Goal: Task Accomplishment & Management: Complete application form

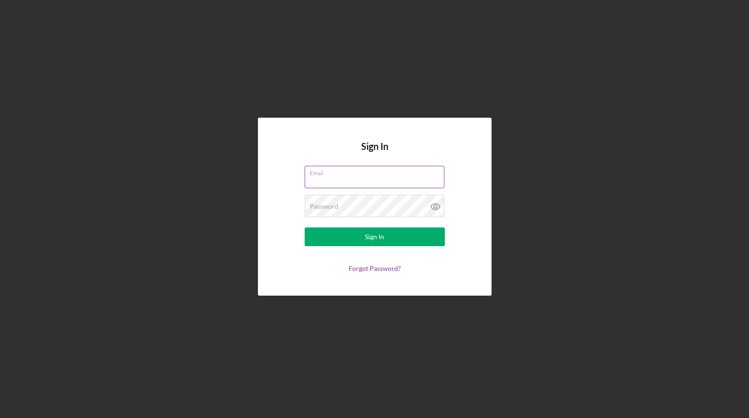
click at [325, 183] on input "Email" at bounding box center [375, 177] width 140 height 22
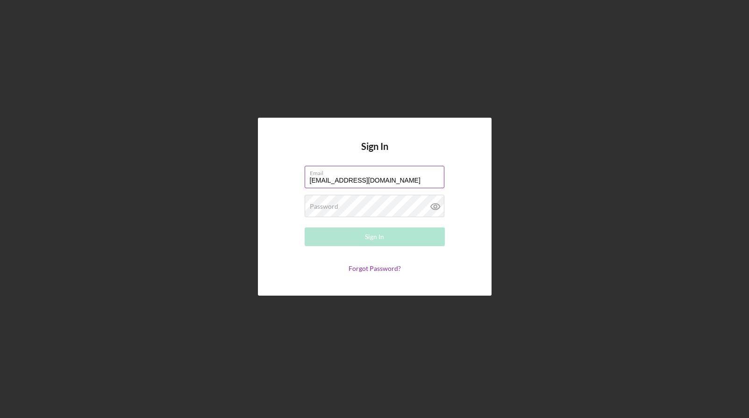
type input "[EMAIL_ADDRESS][DOMAIN_NAME]"
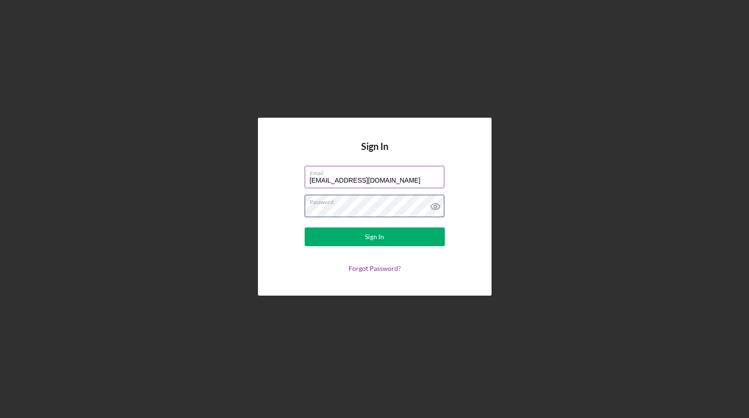
click at [305, 228] on button "Sign In" at bounding box center [375, 237] width 140 height 19
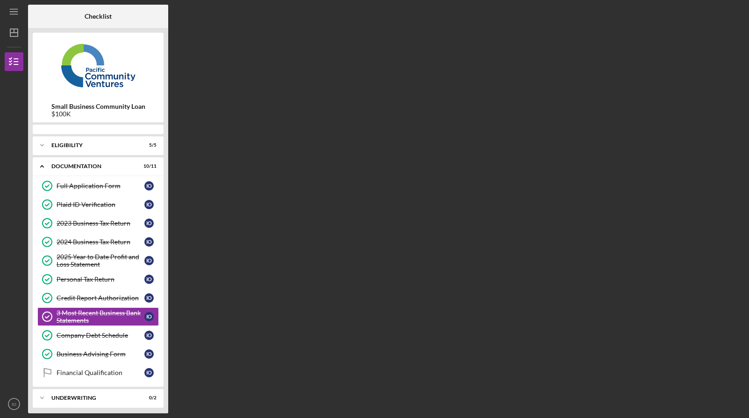
scroll to position [25, 0]
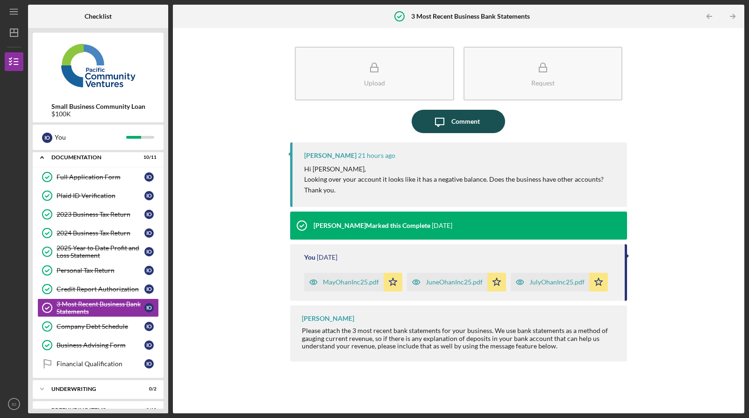
click at [464, 121] on div "Comment" at bounding box center [465, 121] width 29 height 23
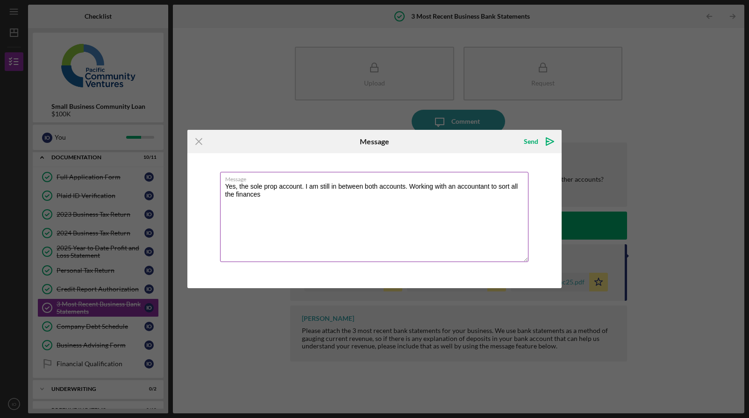
click at [458, 187] on textarea "Yes, the sole prop account. I am still in between both accounts. Working with a…" at bounding box center [374, 217] width 309 height 90
click at [454, 193] on textarea "Yes, the sole prop account. I am still in between both accounts. Working with a…" at bounding box center [374, 217] width 309 height 90
click at [458, 186] on textarea "Yes, the sole prop account. I am still in between both accounts. Working with a…" at bounding box center [374, 217] width 309 height 90
click at [271, 196] on textarea "Yes, the sole prop account. I am still in between both accounts. Working with a…" at bounding box center [374, 217] width 309 height 90
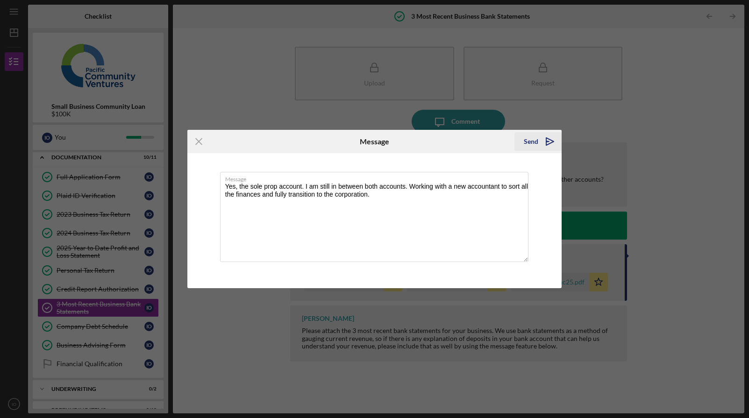
type textarea "Yes, the sole prop account. I am still in between both accounts. Working with a…"
click at [532, 145] on div "Send" at bounding box center [531, 141] width 14 height 19
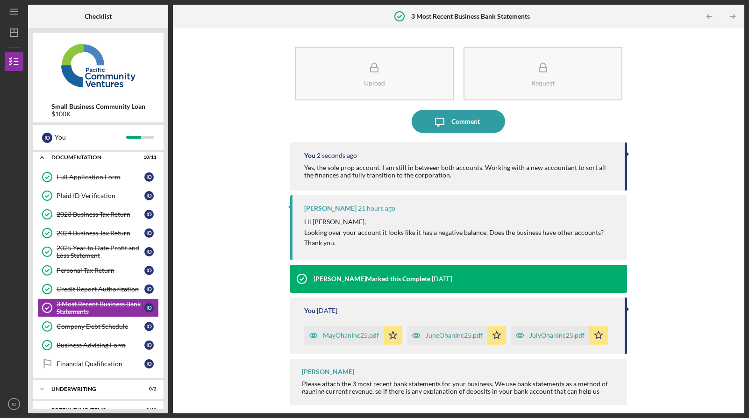
click at [260, 260] on div "Upload Request Icon/Message Comment You 2 seconds ago Yes, the sole prop accoun…" at bounding box center [459, 221] width 562 height 376
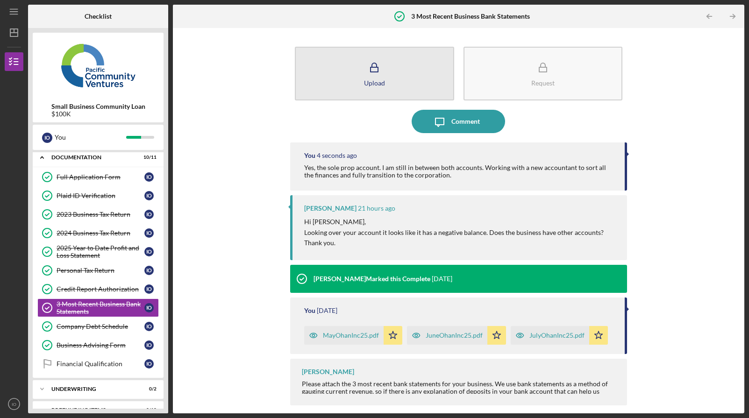
click at [385, 72] on icon "button" at bounding box center [374, 67] width 23 height 23
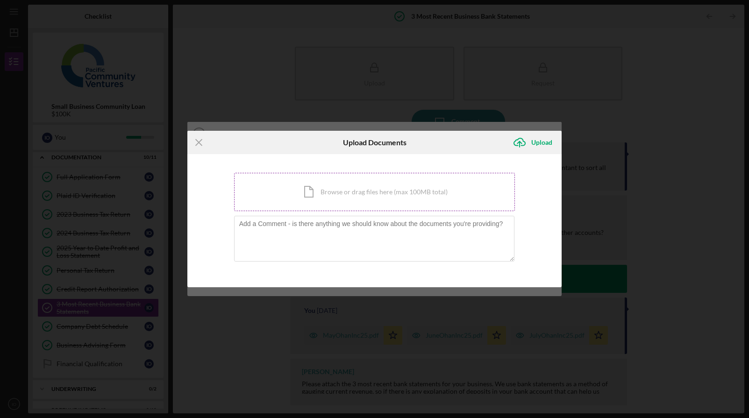
click at [363, 200] on div "Icon/Document Browse or drag files here (max 100MB total) Tap to choose files o…" at bounding box center [374, 192] width 281 height 38
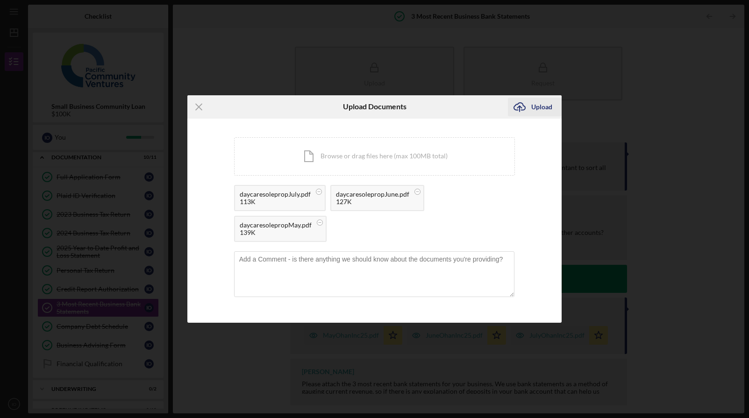
click at [546, 113] on div "Upload" at bounding box center [541, 107] width 21 height 19
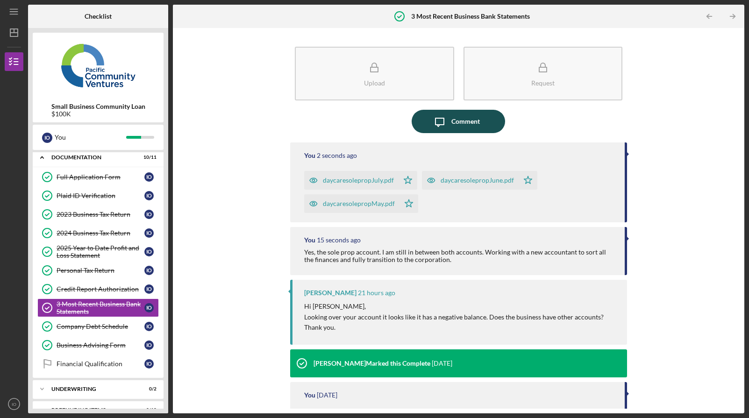
click at [465, 123] on div "Comment" at bounding box center [465, 121] width 29 height 23
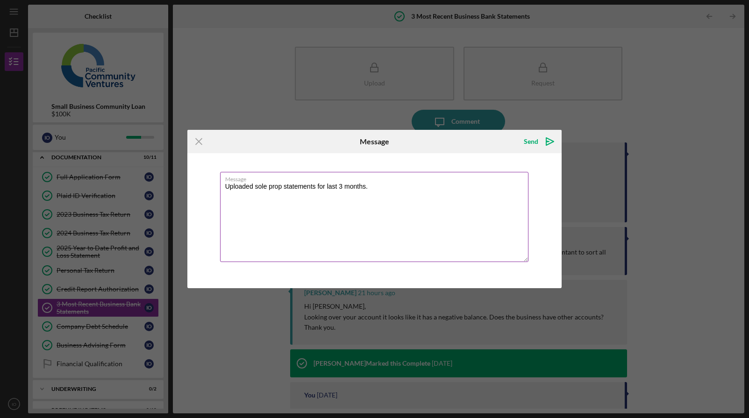
drag, startPoint x: 368, startPoint y: 186, endPoint x: 318, endPoint y: 186, distance: 49.5
click at [318, 186] on textarea "Uploaded sole prop statements for last 3 months." at bounding box center [374, 217] width 309 height 90
type textarea "Uploaded sole prop statements as well."
click at [412, 181] on label "Message" at bounding box center [377, 177] width 304 height 10
click at [412, 181] on textarea "Uploaded sole prop statements as well." at bounding box center [374, 217] width 309 height 90
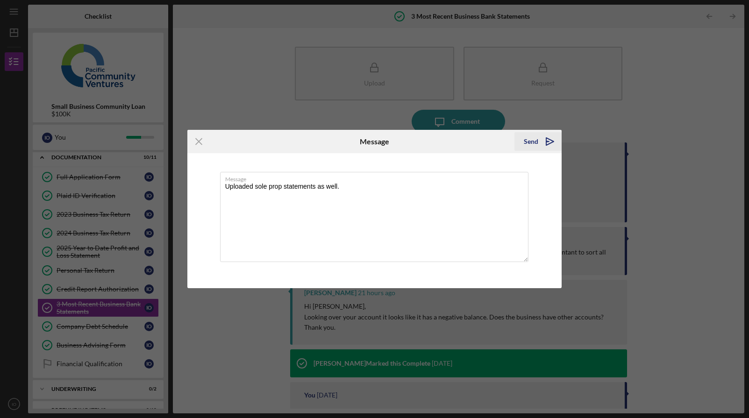
click at [544, 143] on icon "Icon/icon-invite-send" at bounding box center [549, 141] width 23 height 23
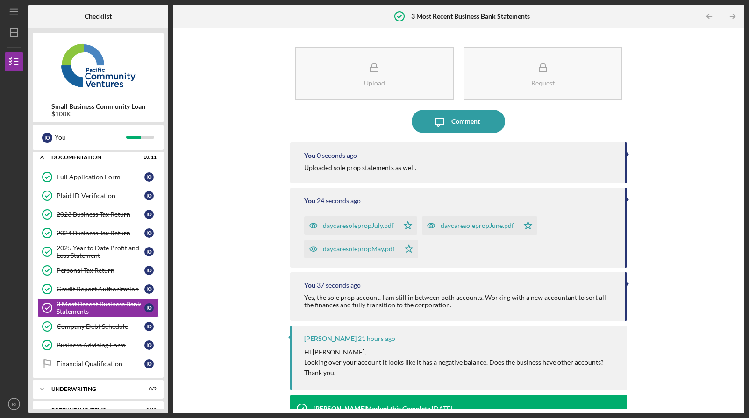
click at [275, 78] on div "Upload Request Icon/Message Comment You 0 seconds ago Uploaded sole prop statem…" at bounding box center [459, 221] width 562 height 376
